Goal: Information Seeking & Learning: Understand process/instructions

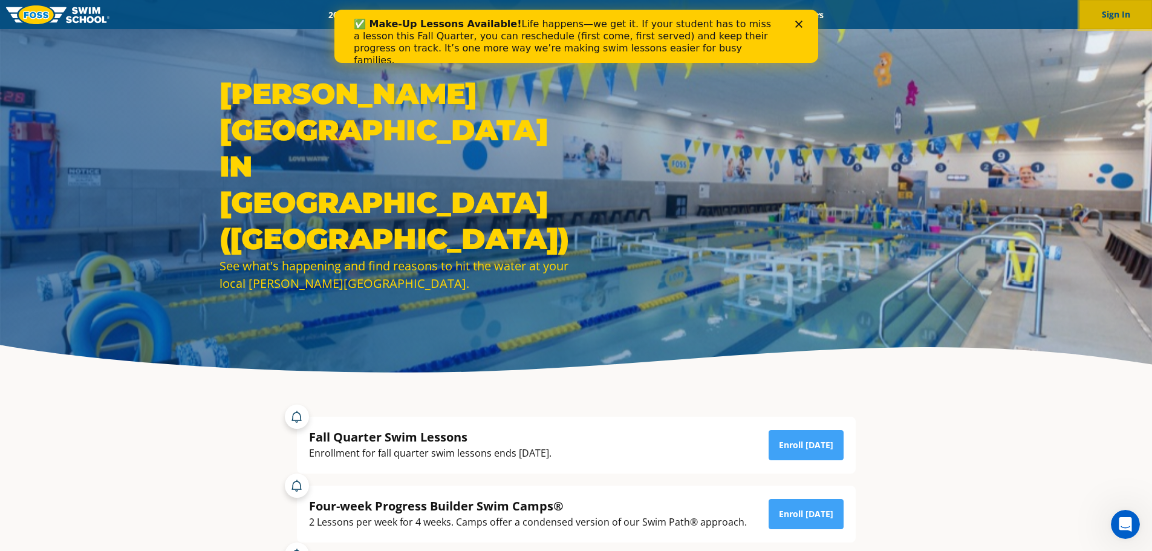
click at [1116, 12] on button "Sign In" at bounding box center [1116, 14] width 73 height 29
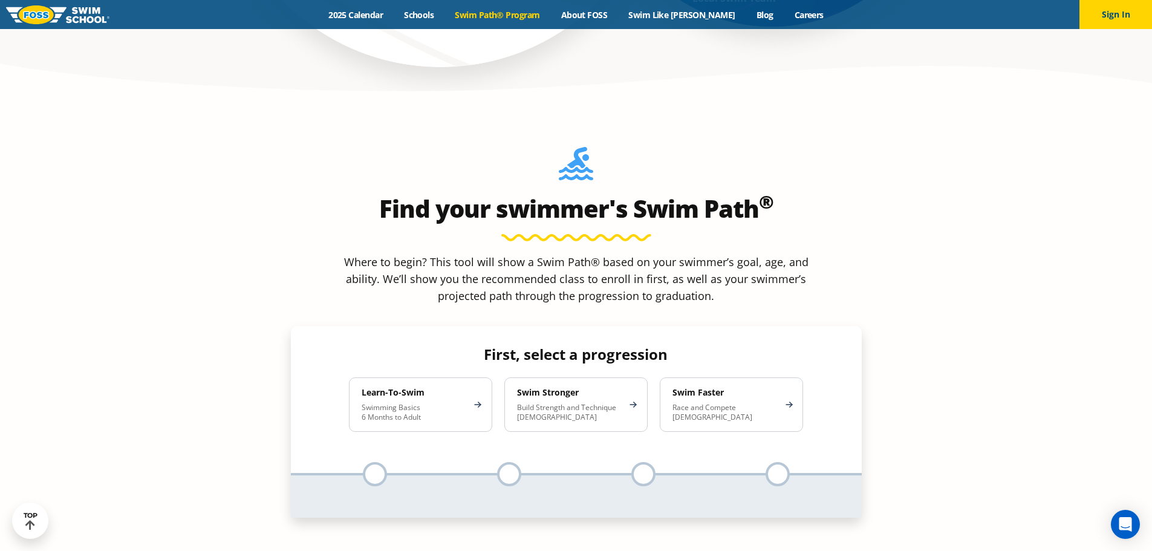
scroll to position [1089, 0]
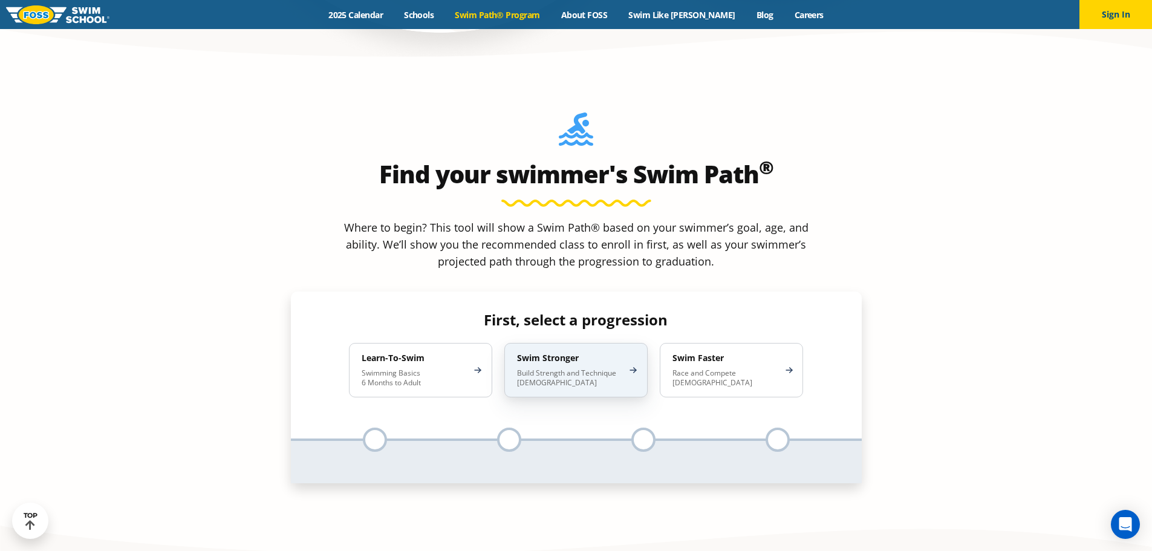
click at [596, 368] on p "Build Strength and Technique 5-13 Years Old" at bounding box center [570, 377] width 106 height 19
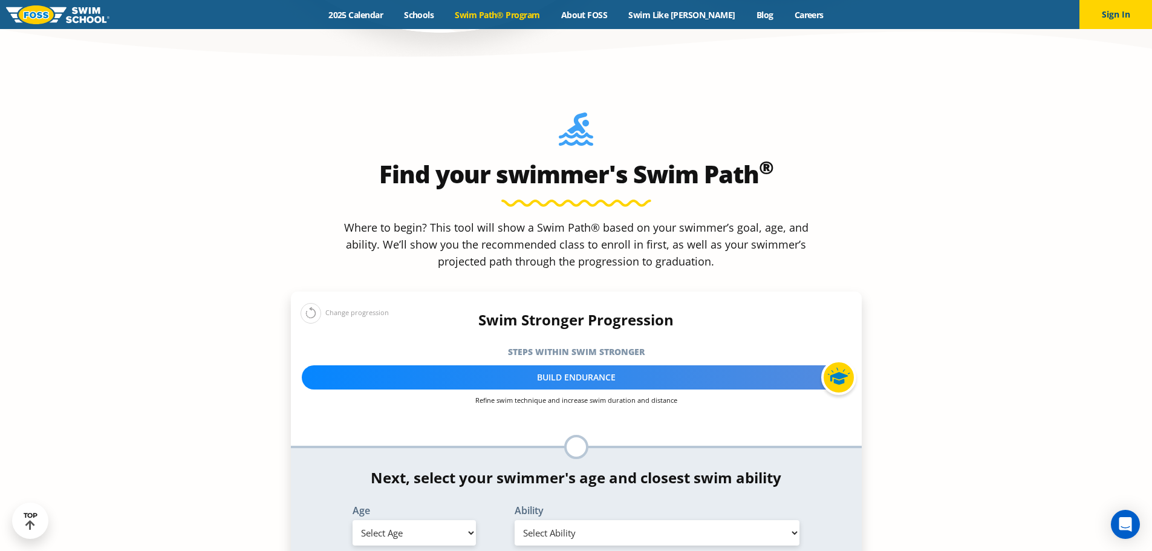
scroll to position [1452, 0]
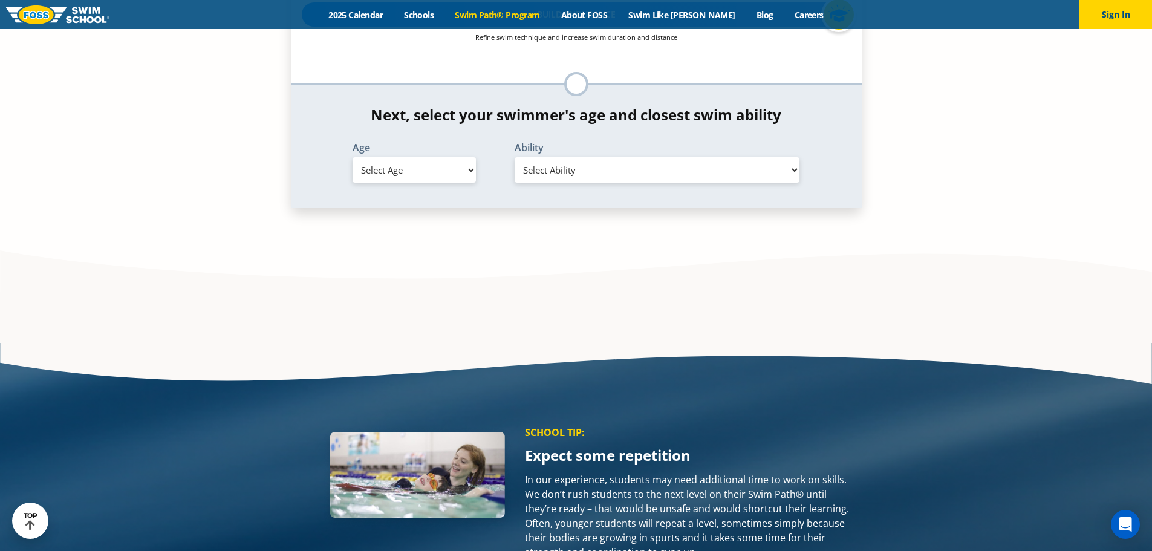
click at [423, 157] on select "Select Age 6 months - 1 year 1 year 2 years 3 years 4 years 5 years 6 years 7 y…" at bounding box center [414, 169] width 123 height 25
select select "5-years"
click at [353, 157] on select "Select Age 6 months - 1 year 1 year 2 years 3 years 4 years 5 years 6 years 7 y…" at bounding box center [414, 169] width 123 height 25
click at [679, 157] on select "Select Ability First in-water experience When in the water, reliant on a life j…" at bounding box center [657, 169] width 285 height 25
